Goal: Navigation & Orientation: Find specific page/section

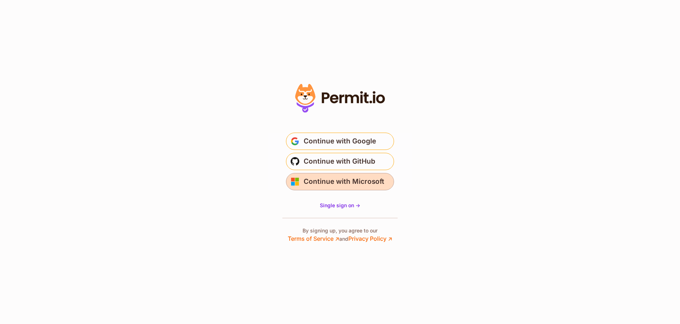
click at [346, 184] on span "Continue with Microsoft" at bounding box center [344, 182] width 81 height 12
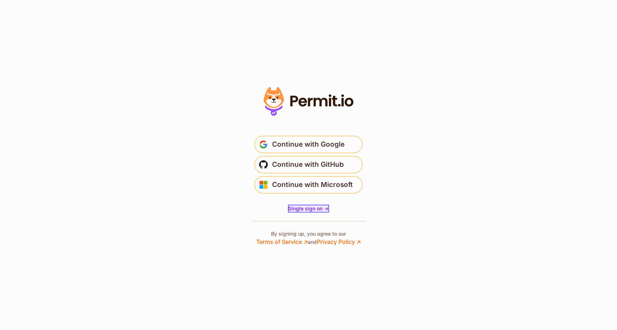
click at [305, 207] on span "Single sign on ->" at bounding box center [308, 208] width 40 height 6
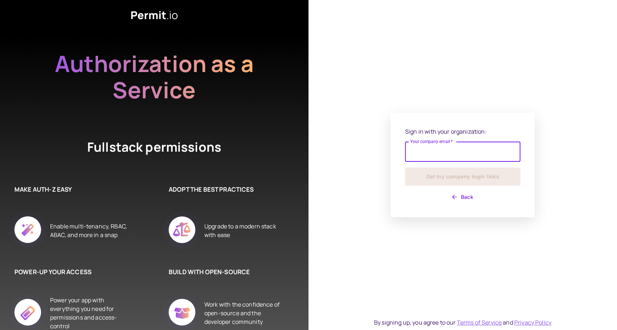
click at [426, 157] on input "Your company email   *" at bounding box center [462, 152] width 115 height 20
type input "**********"
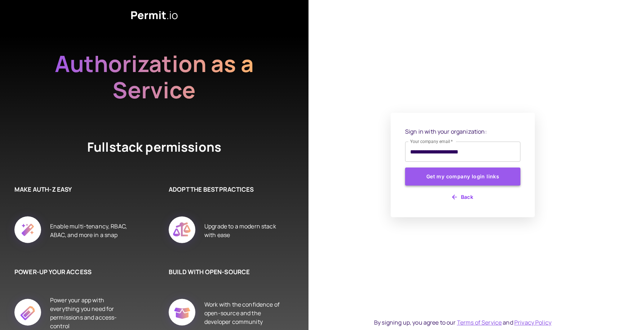
click at [453, 179] on button "Get my company login links" at bounding box center [462, 176] width 115 height 18
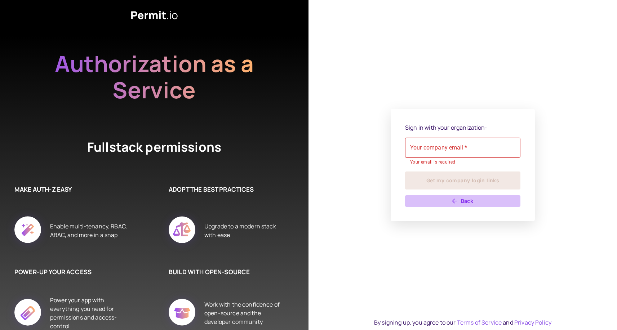
click at [447, 203] on button "Back" at bounding box center [462, 201] width 115 height 12
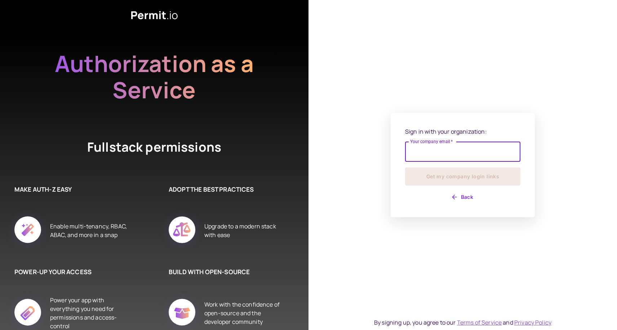
click at [457, 193] on div "Sign in with your organization: Your company email   * Your company email   * G…" at bounding box center [462, 165] width 115 height 76
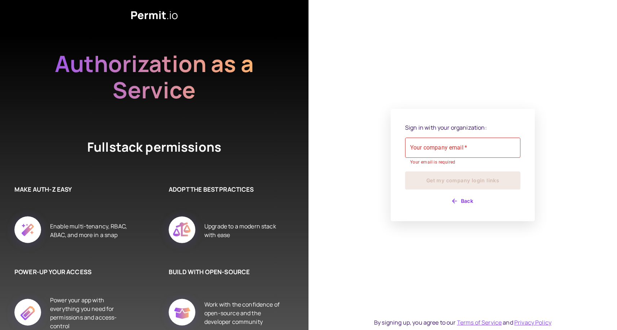
click at [457, 201] on icon "button" at bounding box center [454, 200] width 7 height 7
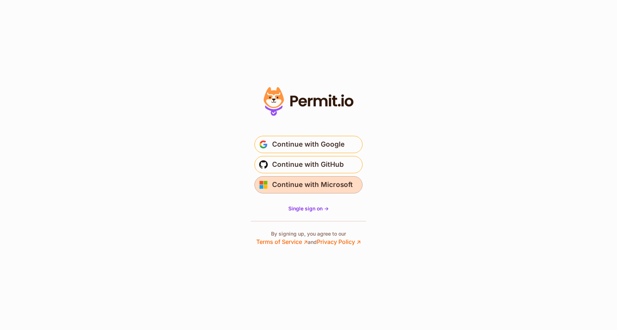
click at [313, 182] on span "Continue with Microsoft" at bounding box center [312, 185] width 81 height 12
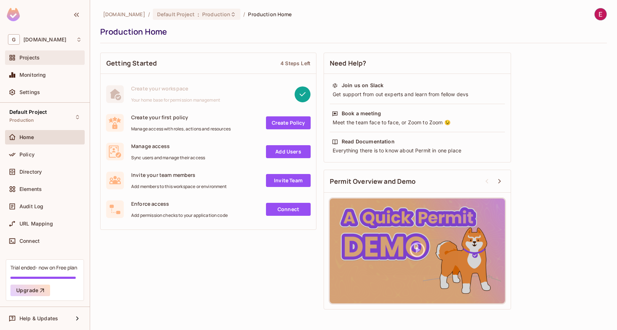
click at [52, 60] on div "Projects" at bounding box center [50, 58] width 62 height 6
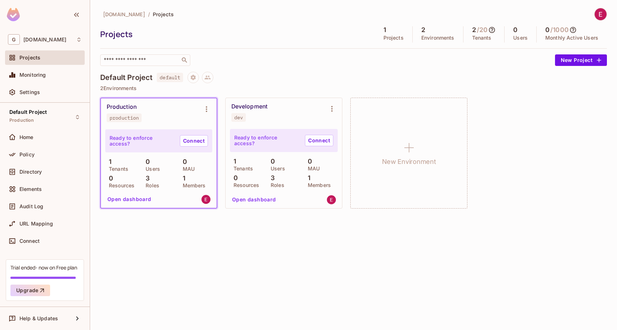
click at [126, 108] on div "Production" at bounding box center [122, 106] width 30 height 7
click at [124, 197] on button "Open dashboard" at bounding box center [129, 199] width 50 height 12
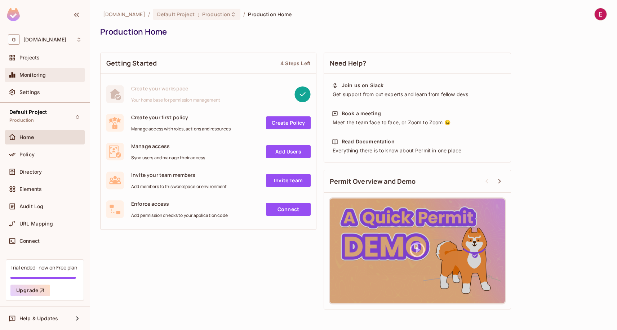
click at [55, 79] on div "Monitoring" at bounding box center [45, 75] width 74 height 9
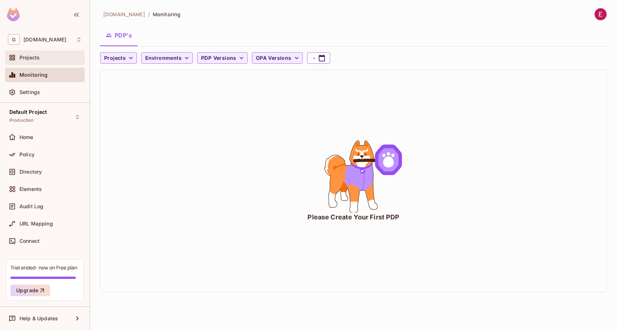
click at [46, 54] on div "Projects" at bounding box center [45, 57] width 74 height 9
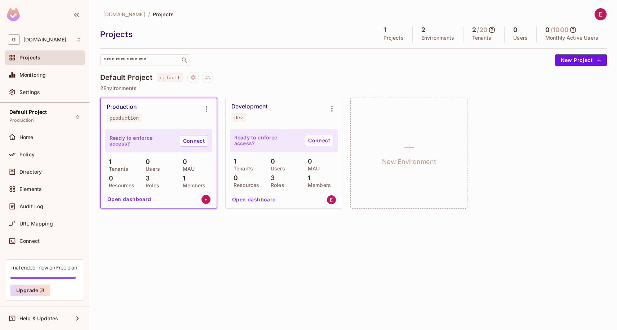
click at [192, 182] on div "1 Members" at bounding box center [195, 181] width 33 height 13
click at [26, 65] on div "Projects" at bounding box center [45, 57] width 80 height 14
click at [26, 69] on div "Monitoring" at bounding box center [45, 75] width 80 height 14
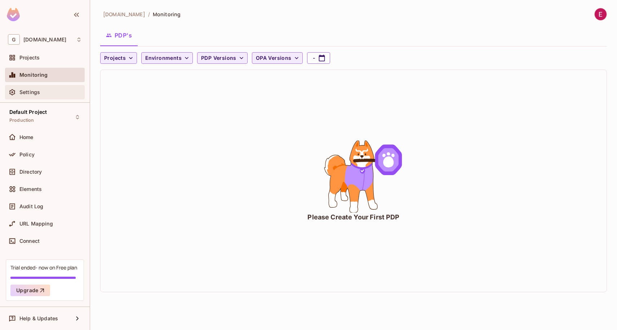
click at [20, 91] on span "Settings" at bounding box center [29, 92] width 21 height 6
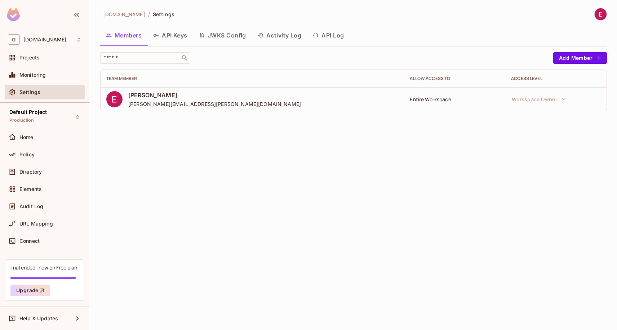
click at [177, 36] on button "API Keys" at bounding box center [170, 35] width 46 height 18
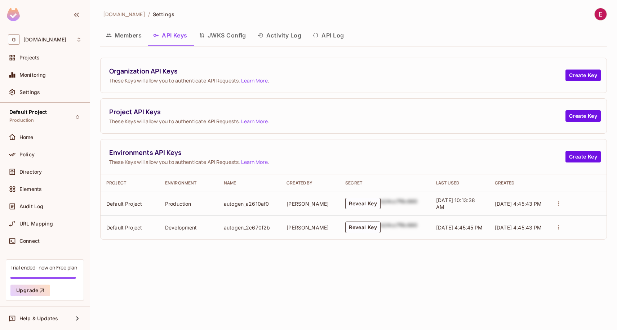
click at [218, 38] on button "JWKS Config" at bounding box center [222, 35] width 59 height 18
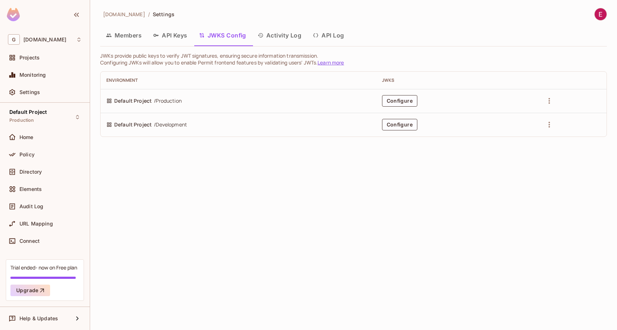
click at [265, 38] on button "Activity Log" at bounding box center [279, 35] width 55 height 18
